Goal: Task Accomplishment & Management: Complete application form

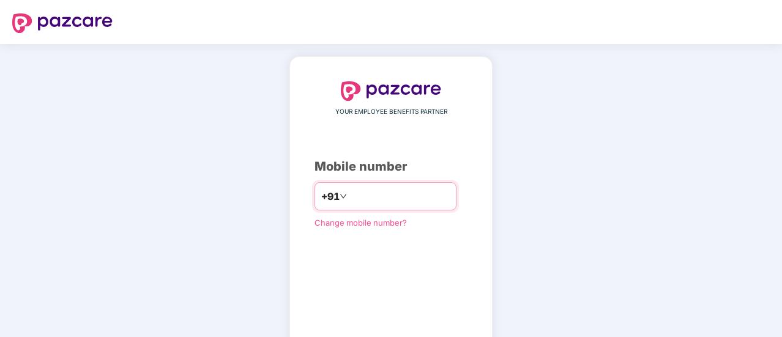
type input "**********"
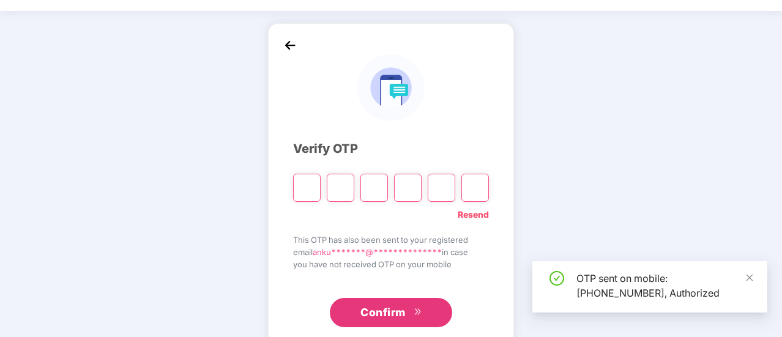
scroll to position [61, 0]
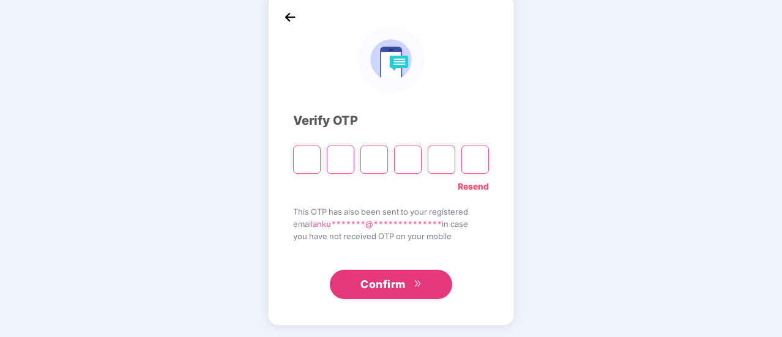
type input "*"
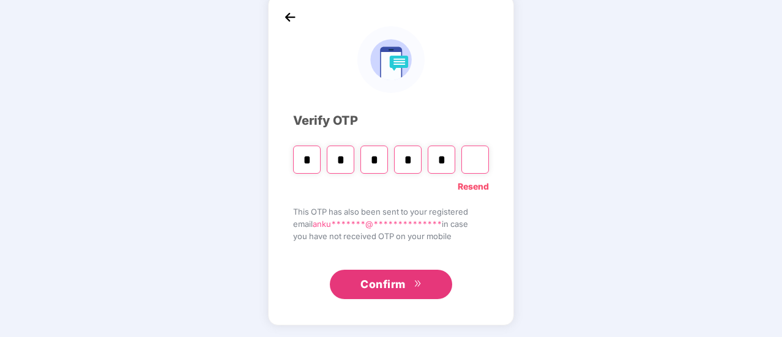
type input "*"
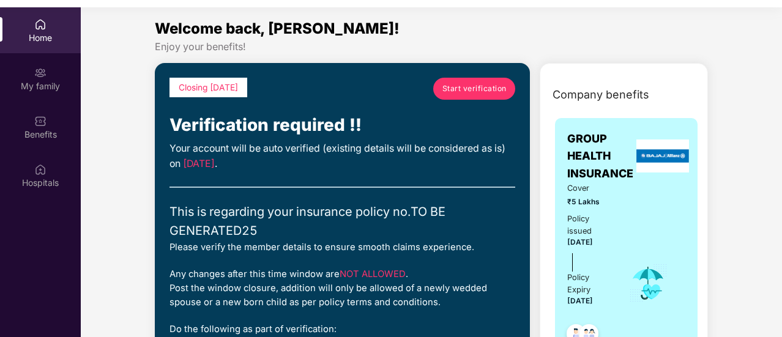
click at [469, 90] on span "Start verification" at bounding box center [475, 89] width 64 height 12
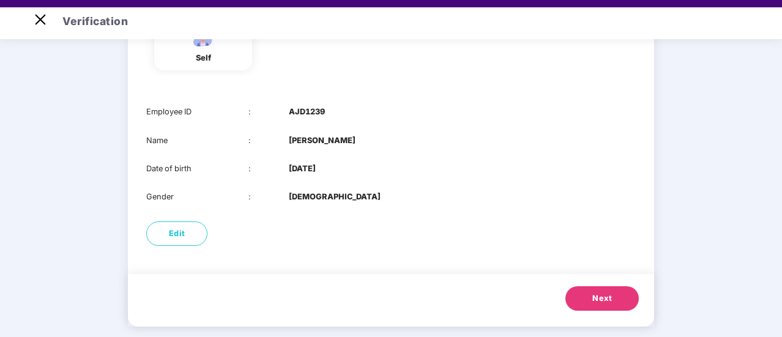
scroll to position [145, 0]
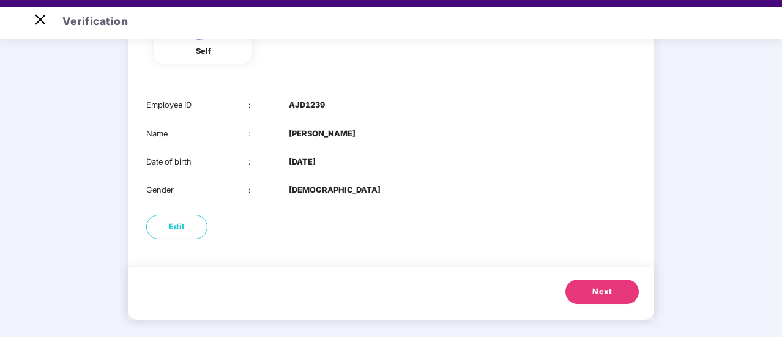
click at [593, 289] on span "Next" at bounding box center [603, 292] width 20 height 12
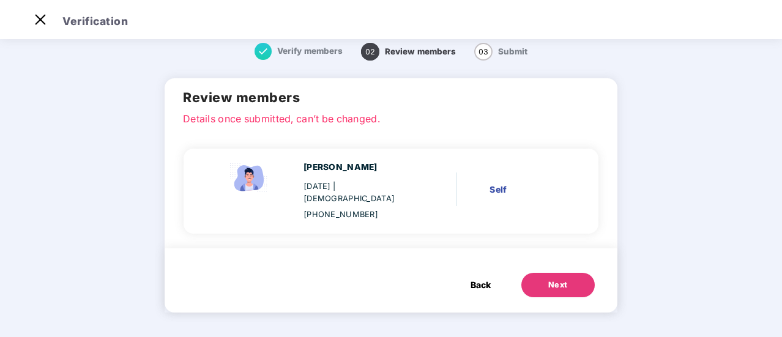
scroll to position [0, 0]
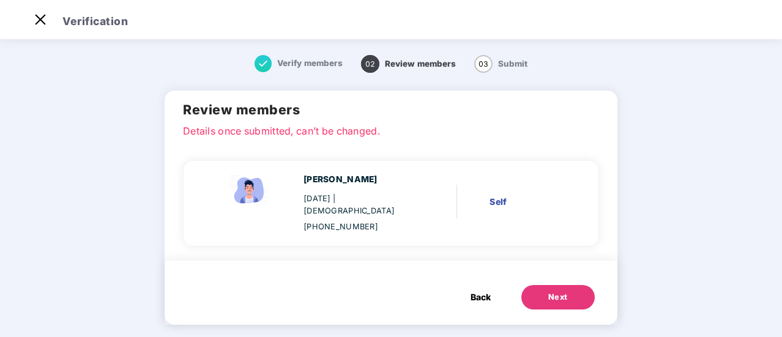
click at [586, 287] on button "Next" at bounding box center [558, 297] width 73 height 24
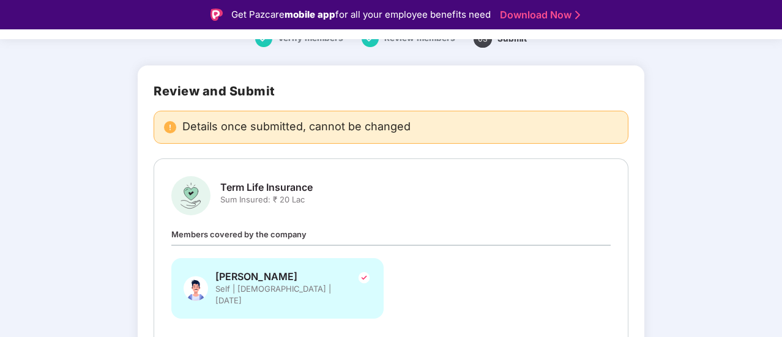
scroll to position [121, 0]
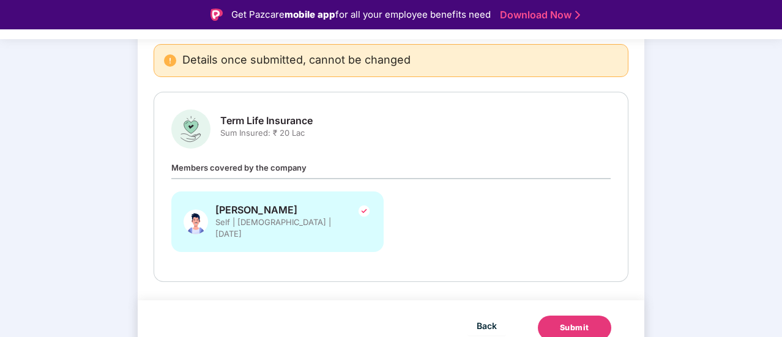
click at [560, 322] on div "Submit" at bounding box center [574, 328] width 29 height 12
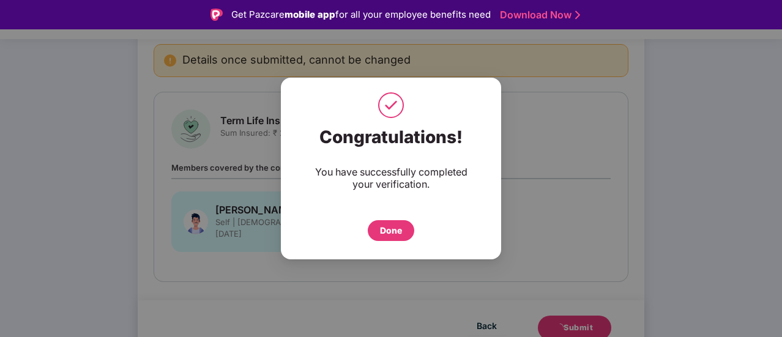
click at [384, 233] on div "Done" at bounding box center [391, 230] width 22 height 13
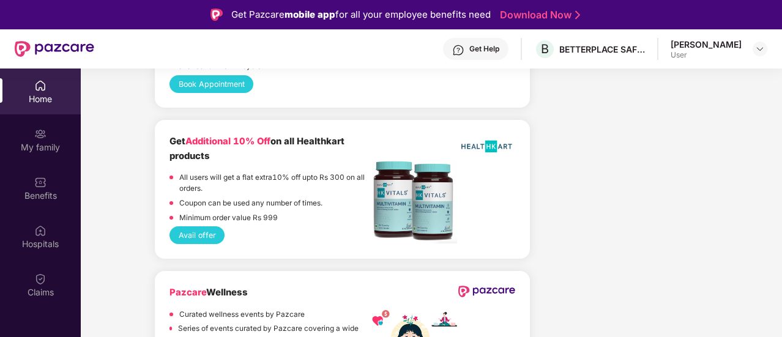
scroll to position [69, 0]
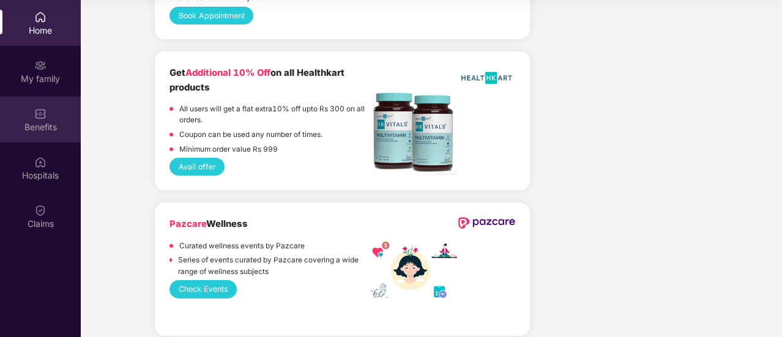
click at [56, 133] on div "Benefits" at bounding box center [40, 127] width 81 height 12
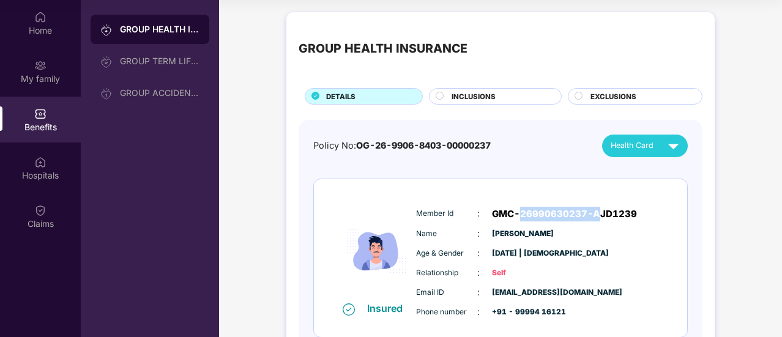
drag, startPoint x: 517, startPoint y: 216, endPoint x: 596, endPoint y: 215, distance: 79.6
click at [596, 215] on span "GMC-26990630237-AJD1239" at bounding box center [564, 214] width 145 height 15
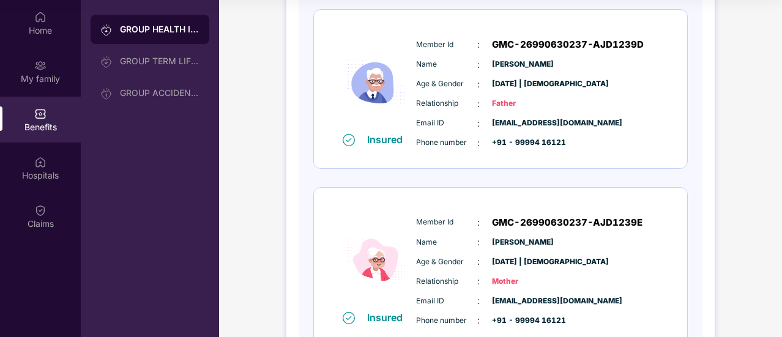
scroll to position [735, 0]
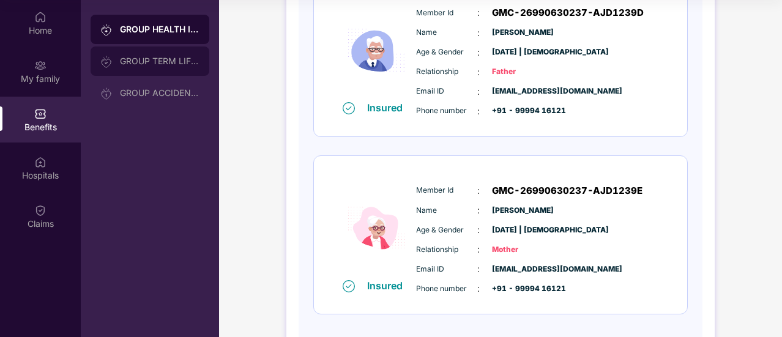
click at [153, 62] on div "GROUP TERM LIFE INSURANCE" at bounding box center [160, 61] width 80 height 10
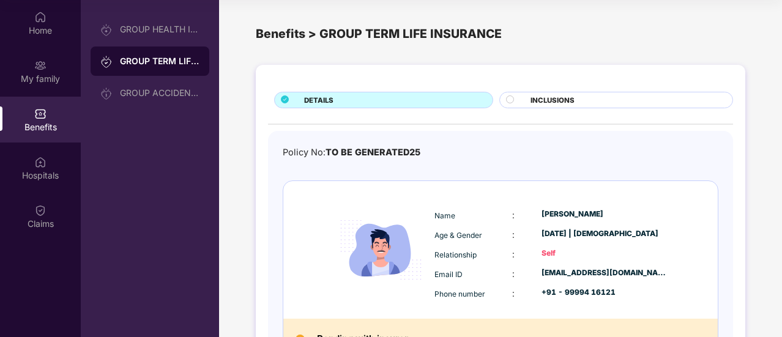
click at [547, 93] on div "INCLUSIONS" at bounding box center [616, 100] width 234 height 17
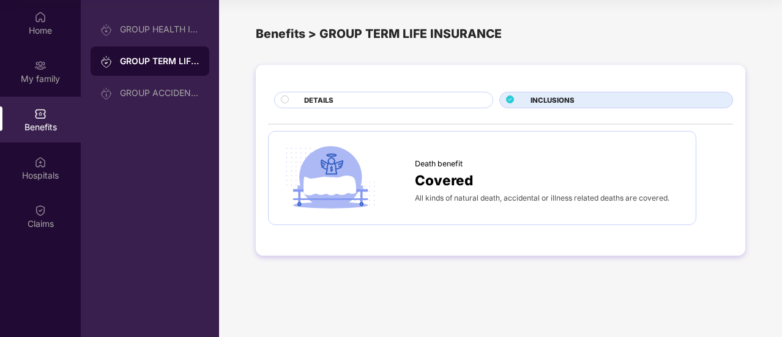
click at [416, 96] on div "DETAILS" at bounding box center [392, 101] width 189 height 13
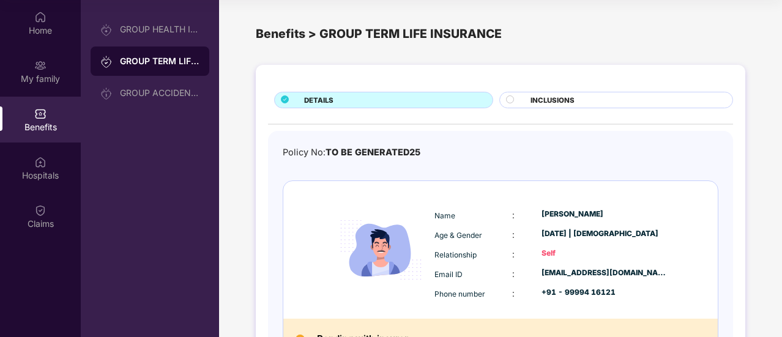
scroll to position [91, 0]
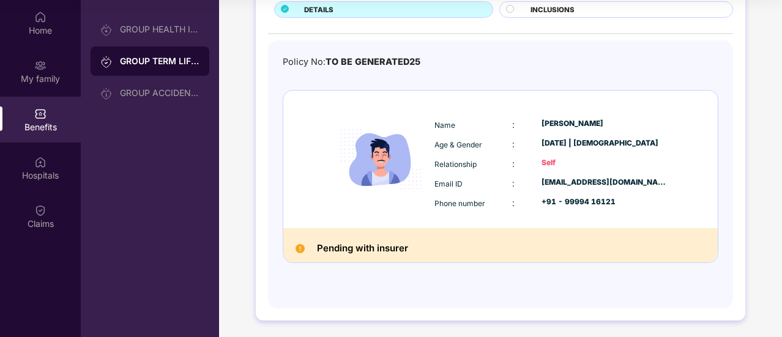
click at [575, 10] on div "INCLUSIONS" at bounding box center [626, 10] width 202 height 13
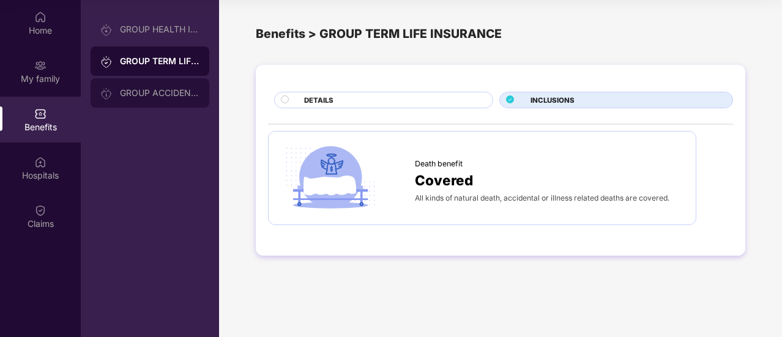
click at [153, 95] on div "GROUP ACCIDENTAL INSURANCE" at bounding box center [160, 93] width 80 height 10
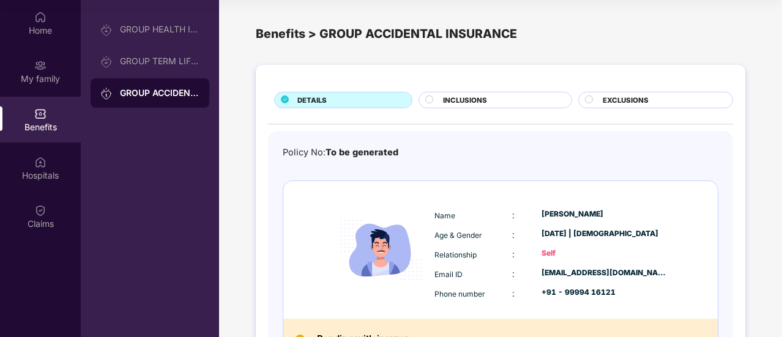
click at [497, 99] on div "INCLUSIONS" at bounding box center [501, 101] width 128 height 13
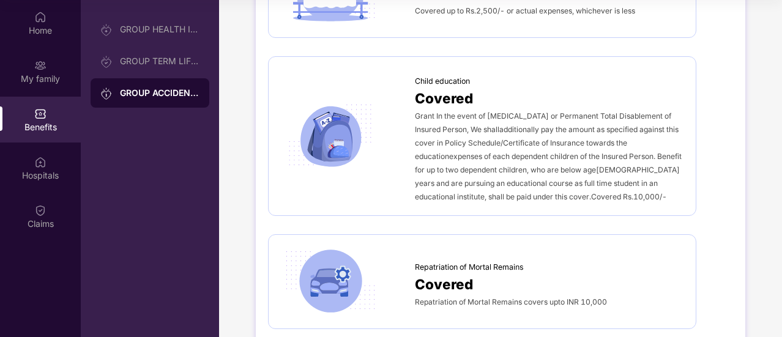
scroll to position [750, 0]
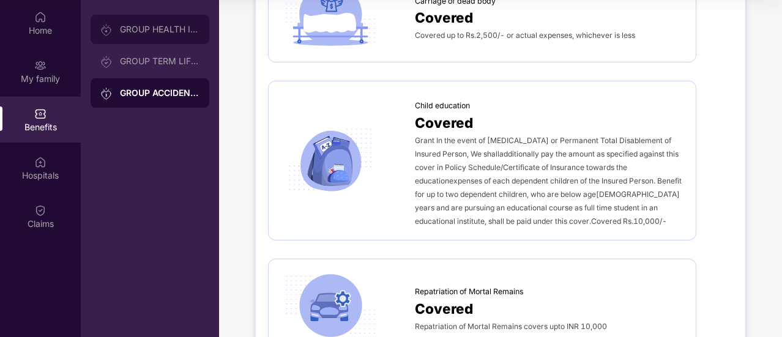
click at [168, 24] on div "GROUP HEALTH INSURANCE" at bounding box center [150, 29] width 119 height 29
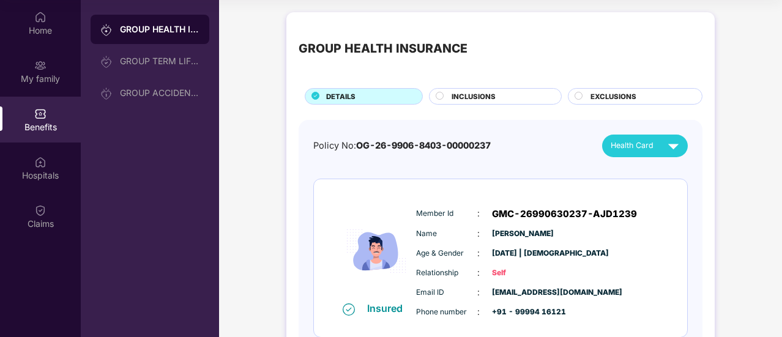
click at [475, 96] on span "INCLUSIONS" at bounding box center [474, 96] width 44 height 11
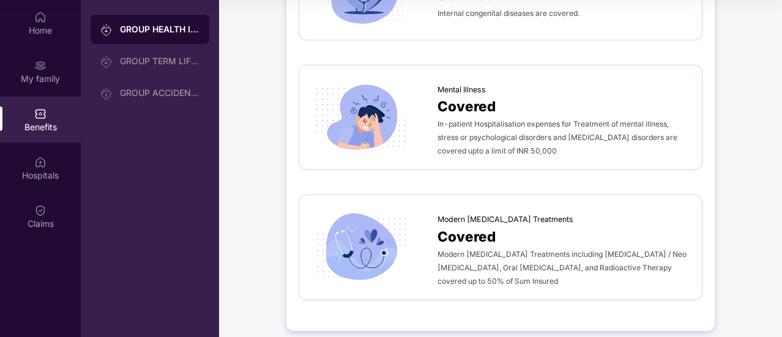
scroll to position [2025, 0]
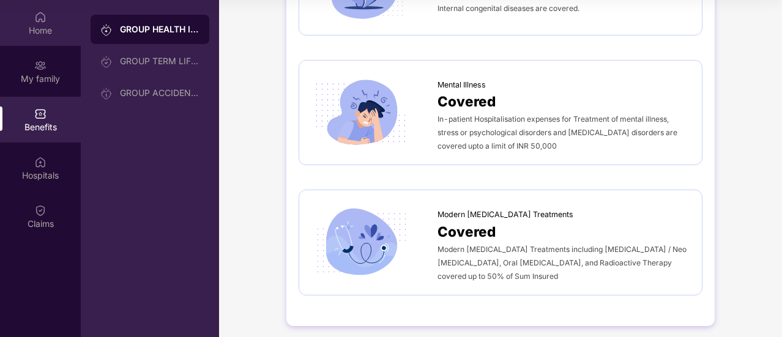
click at [22, 20] on div "Home" at bounding box center [40, 23] width 81 height 46
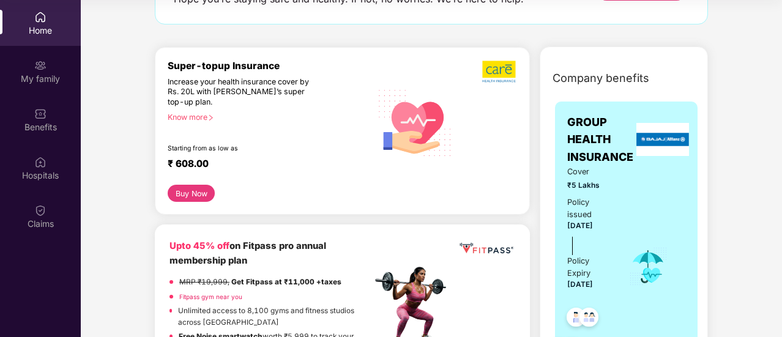
scroll to position [184, 0]
